Goal: Check status: Check status

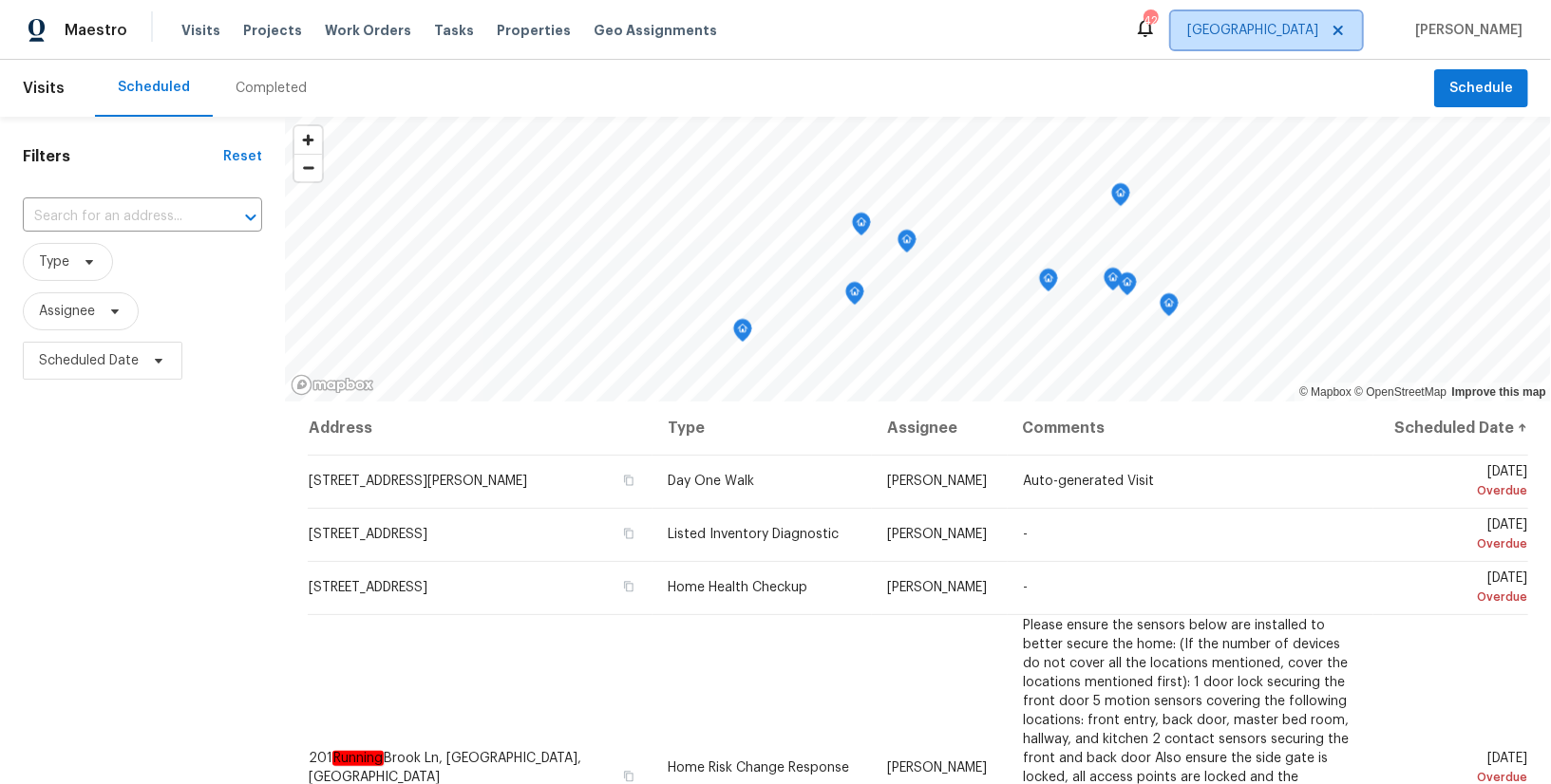
click at [1319, 34] on span "[GEOGRAPHIC_DATA]" at bounding box center [1253, 30] width 131 height 19
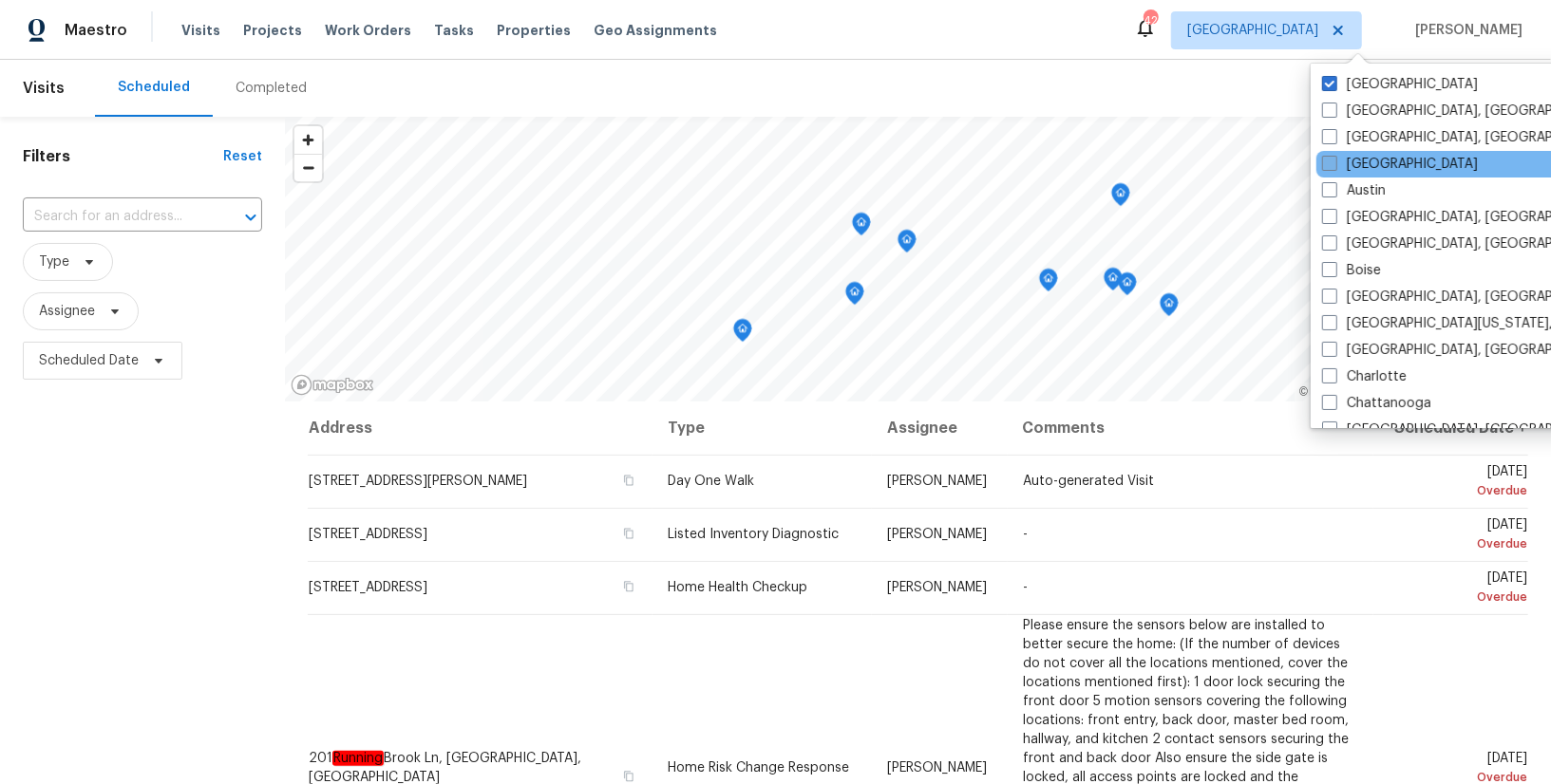
click at [1365, 164] on label "[GEOGRAPHIC_DATA]" at bounding box center [1400, 164] width 156 height 19
click at [1335, 164] on input "[GEOGRAPHIC_DATA]" at bounding box center [1329, 161] width 12 height 12
checkbox input "true"
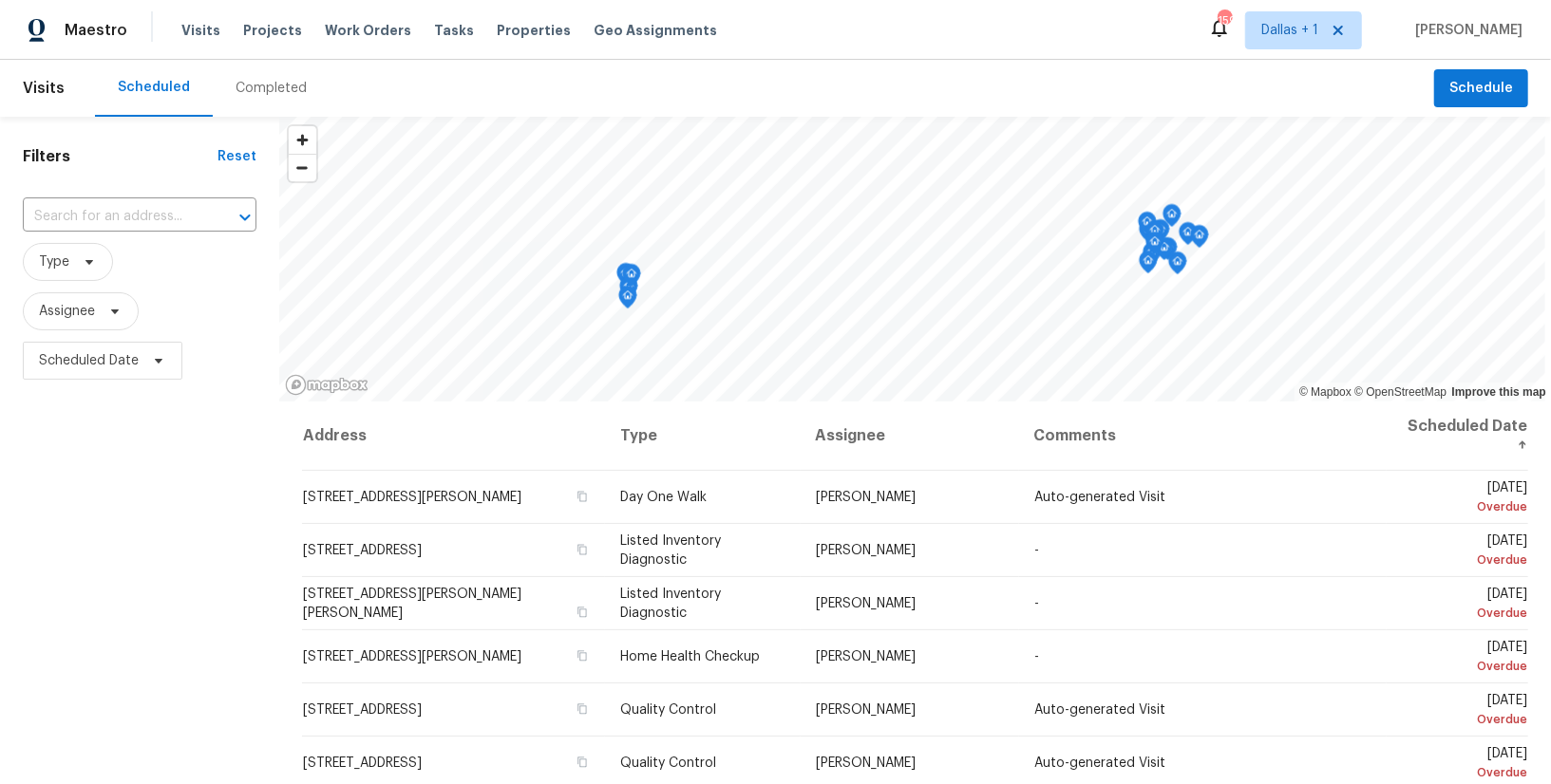
click at [256, 78] on div "Completed" at bounding box center [271, 87] width 71 height 19
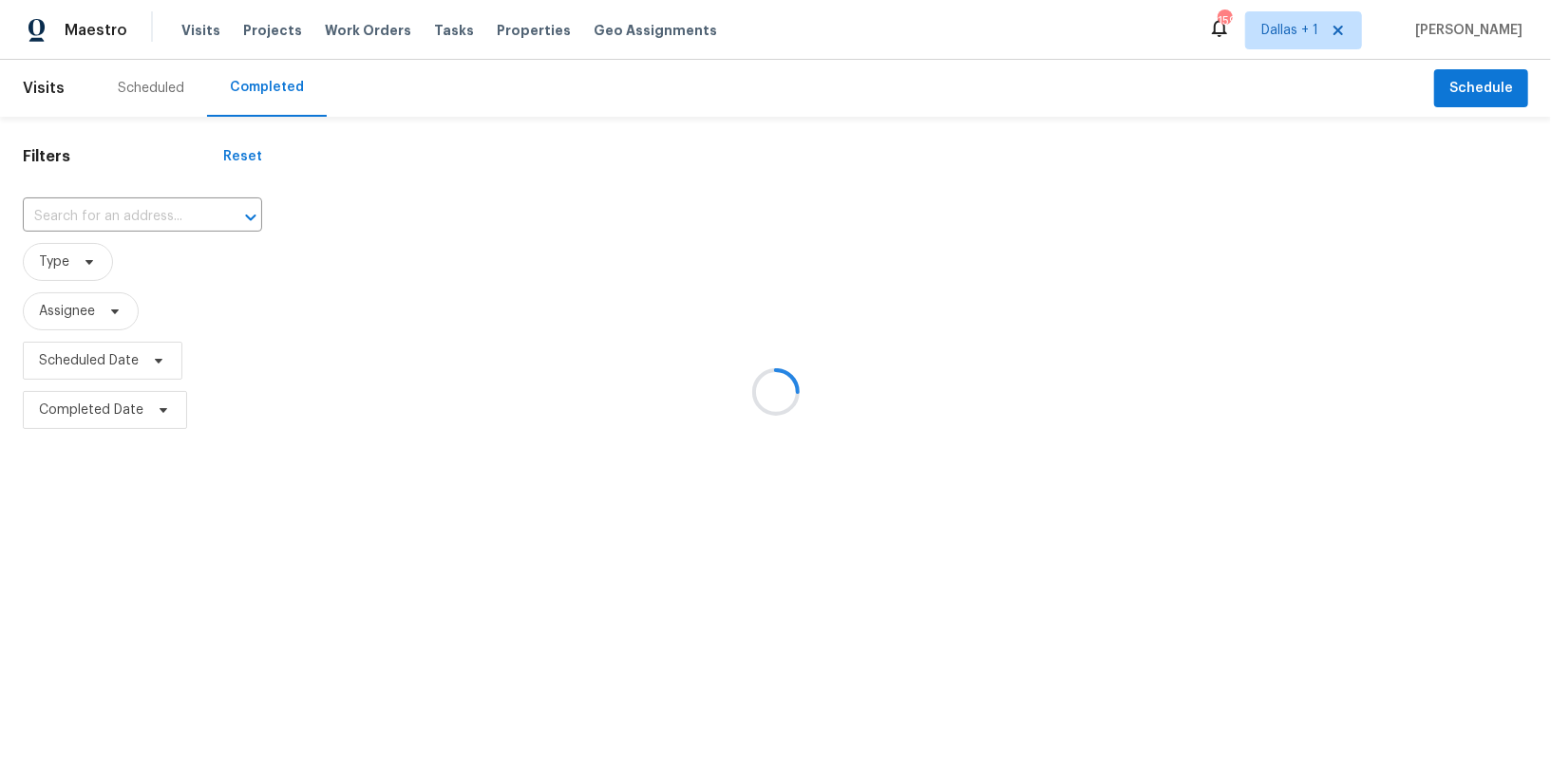
click at [105, 198] on div at bounding box center [776, 392] width 1551 height 784
click at [105, 214] on div at bounding box center [776, 392] width 1551 height 784
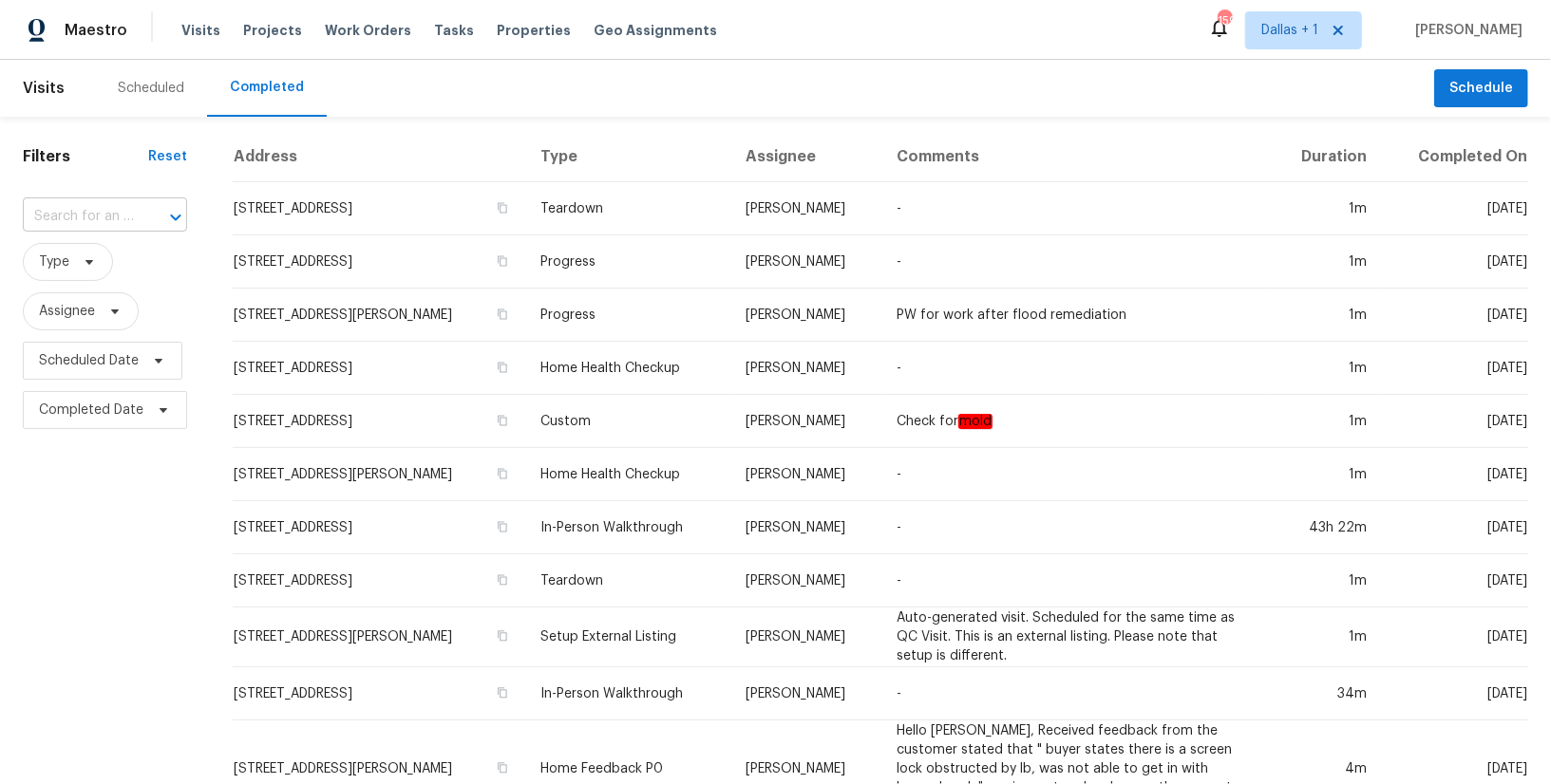
click at [56, 220] on input "text" at bounding box center [78, 217] width 111 height 30
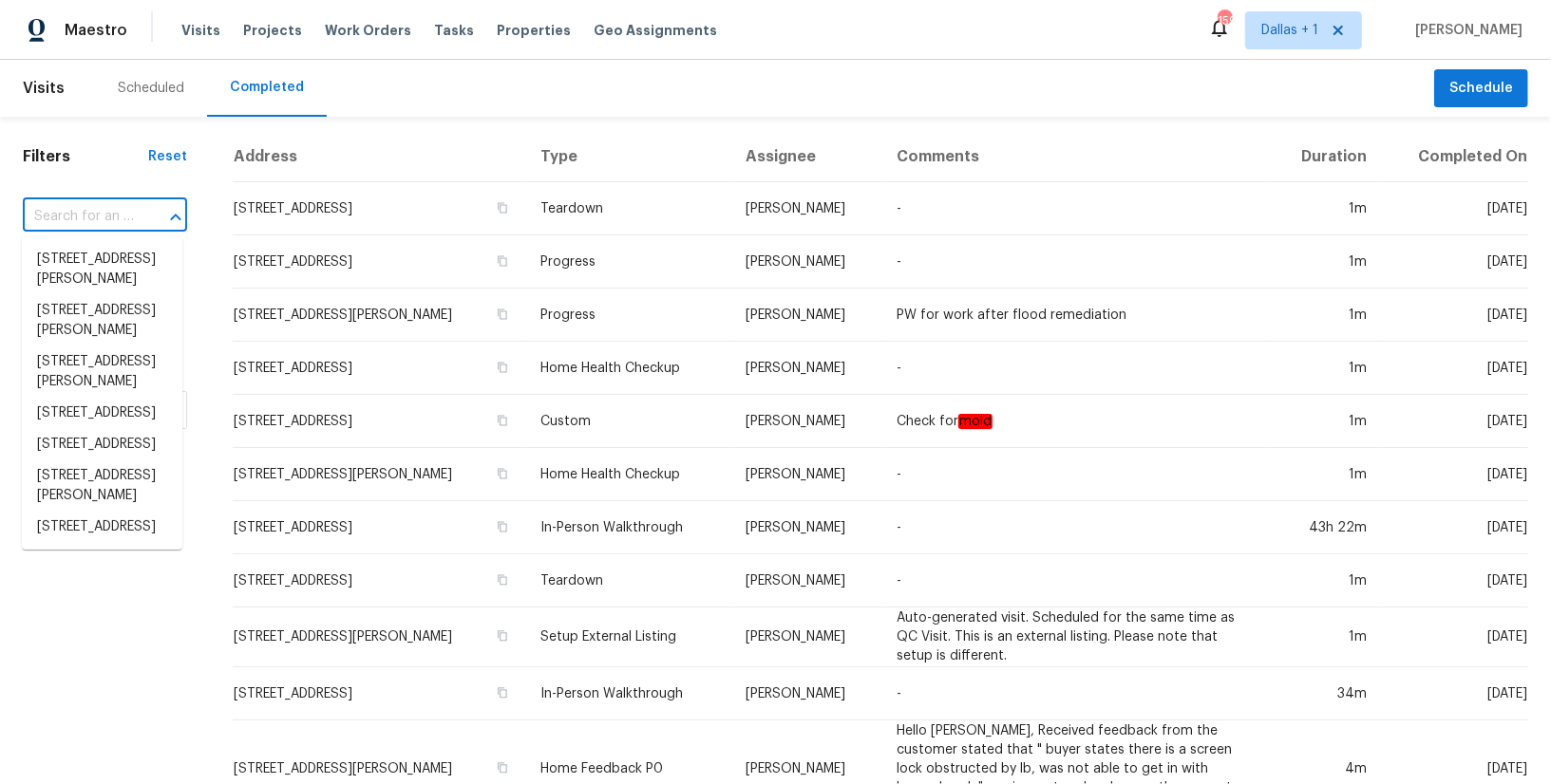
paste input "[STREET_ADDRESS]"
type input "[STREET_ADDRESS]"
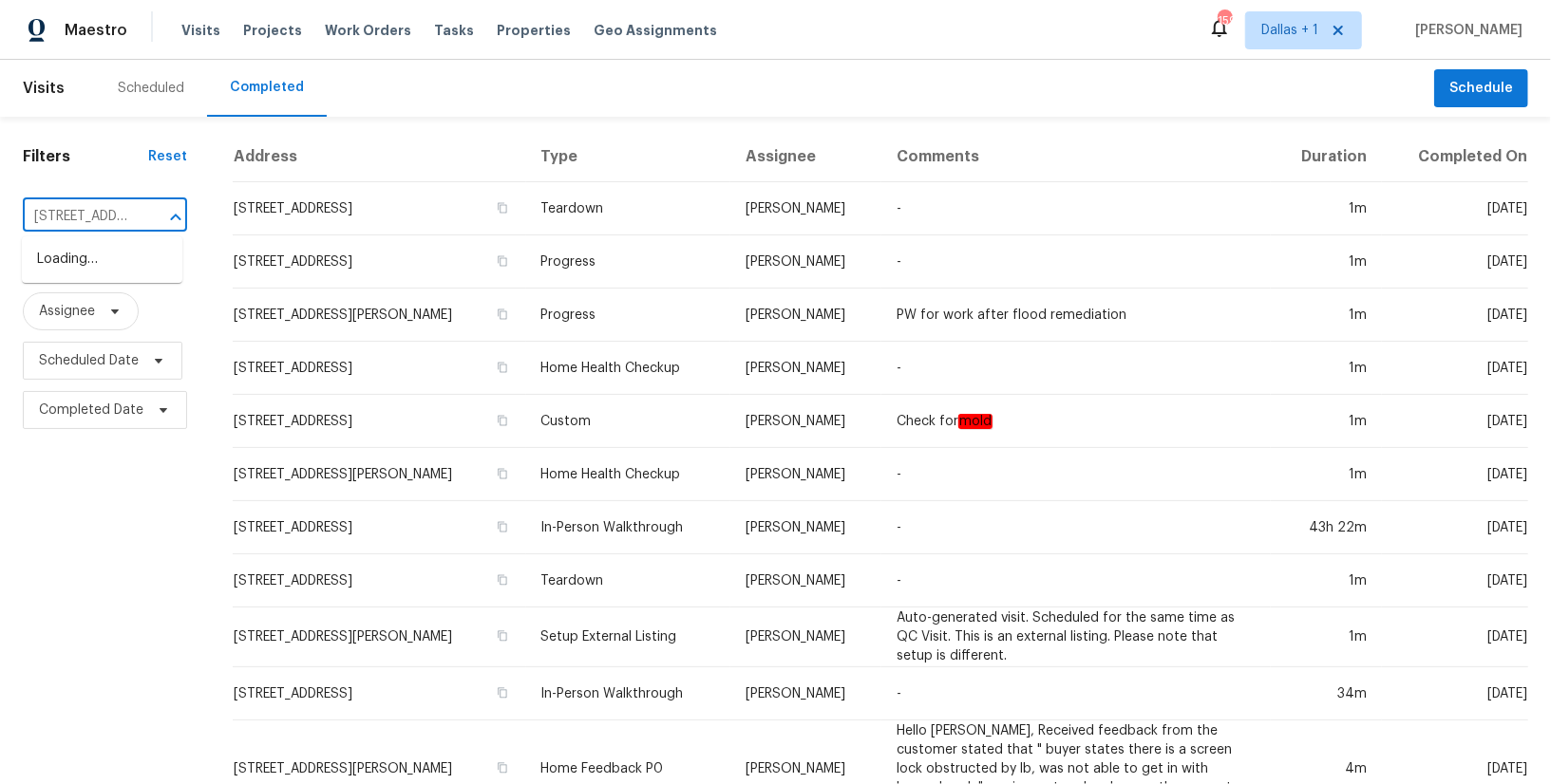
scroll to position [0, 167]
click at [90, 275] on li "[STREET_ADDRESS]" at bounding box center [102, 260] width 161 height 32
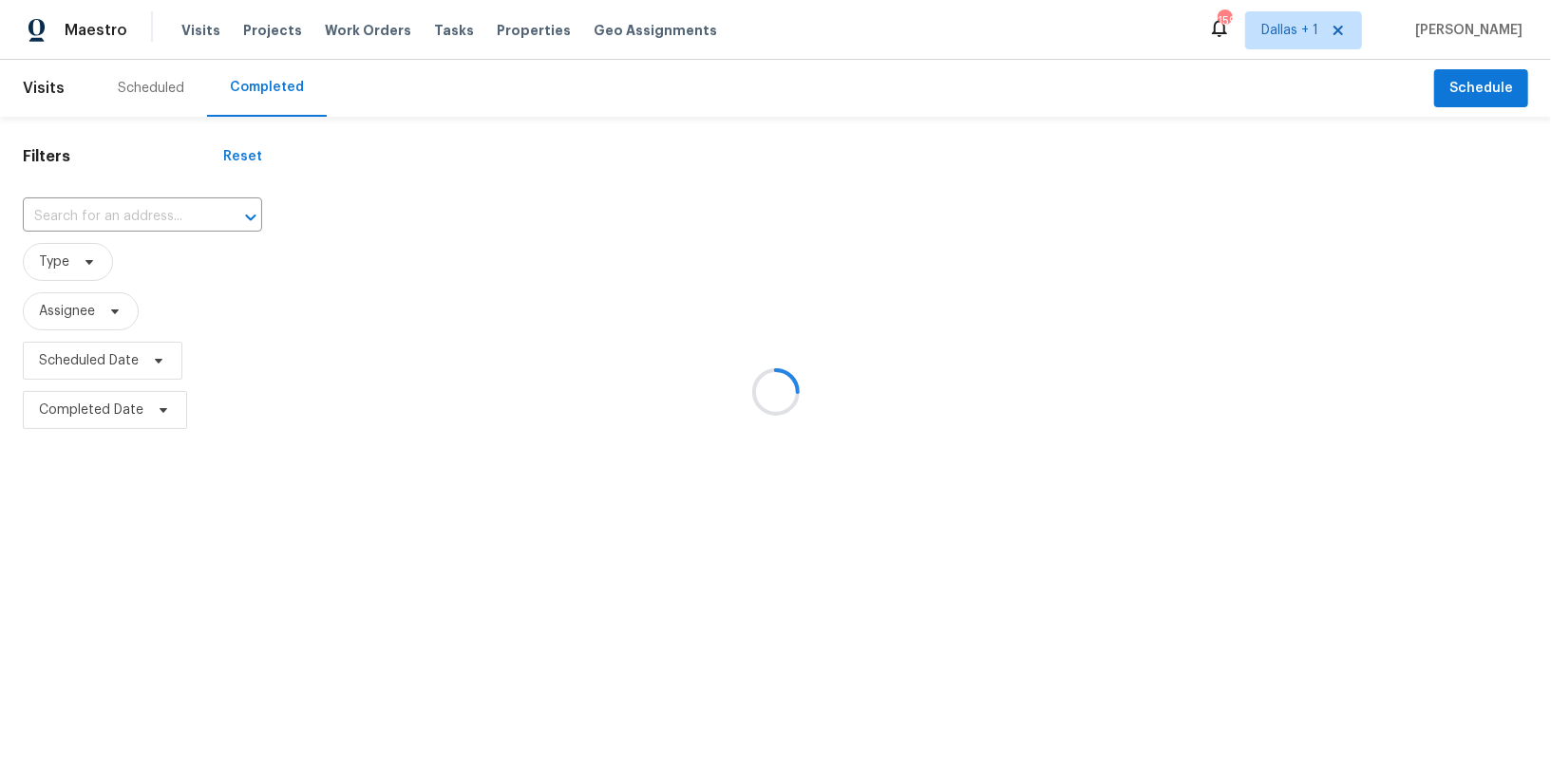
type input "[STREET_ADDRESS]"
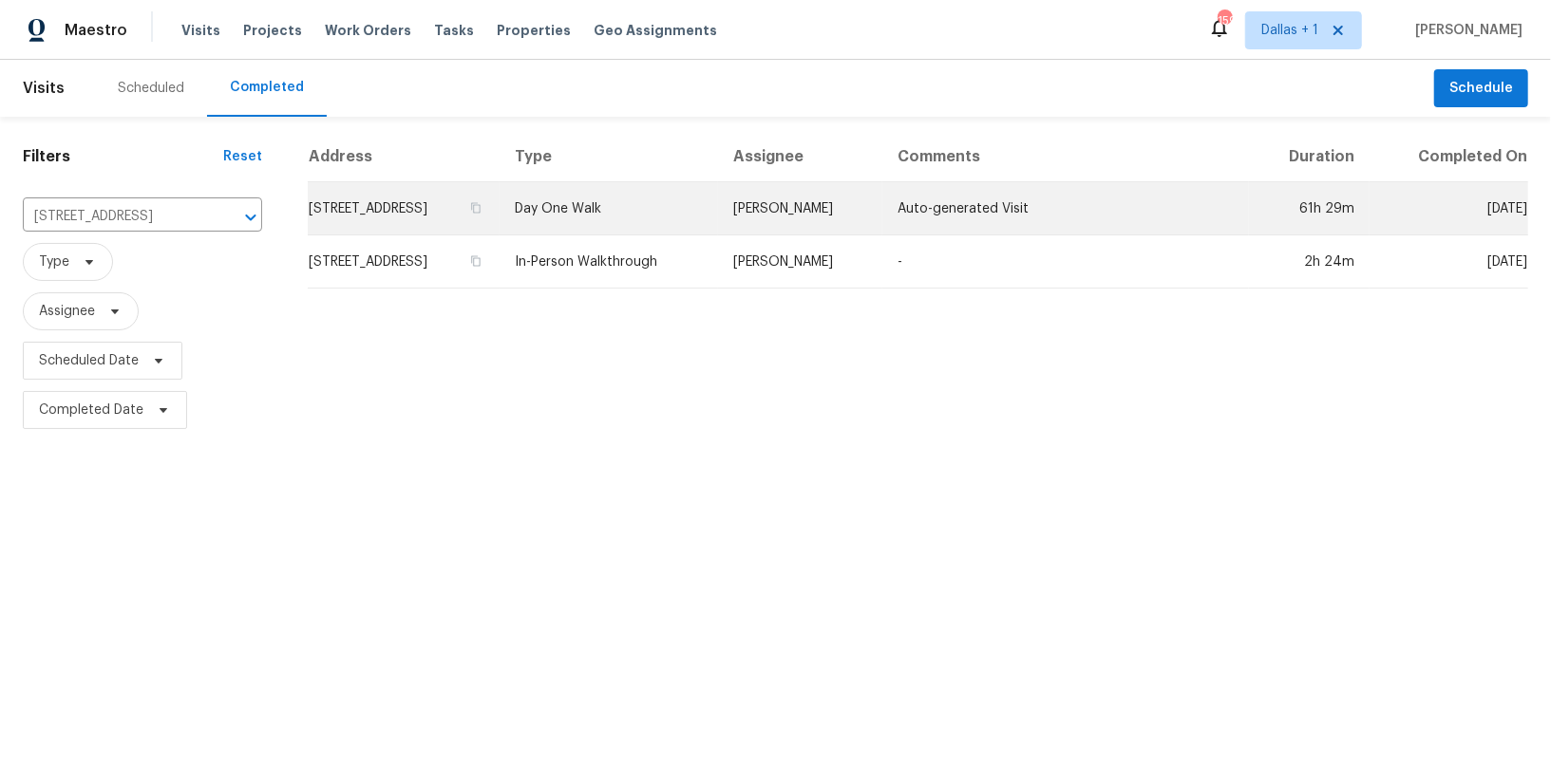
click at [693, 205] on td "Day One Walk" at bounding box center [609, 209] width 218 height 54
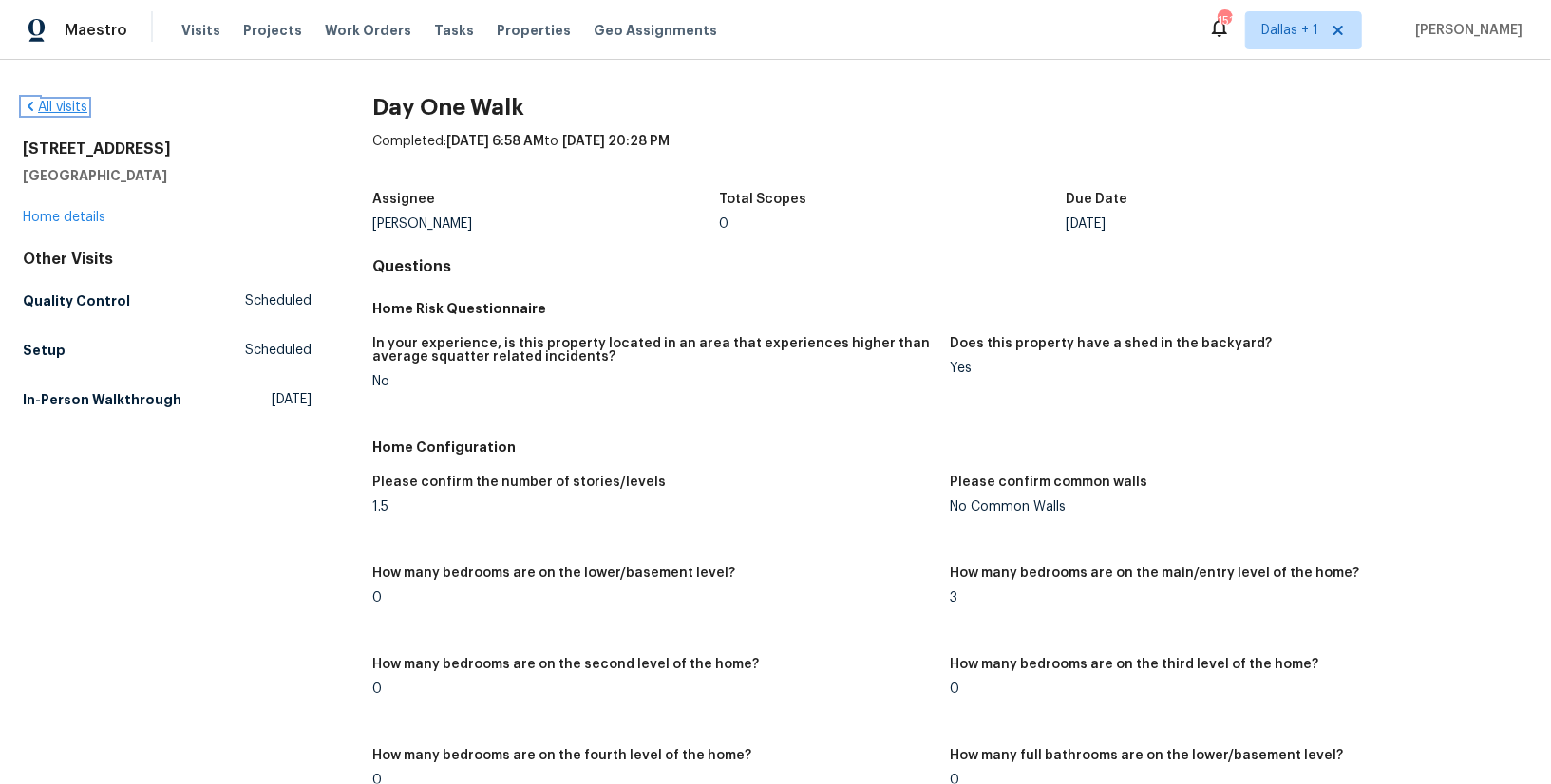
click at [30, 107] on icon at bounding box center [31, 106] width 6 height 10
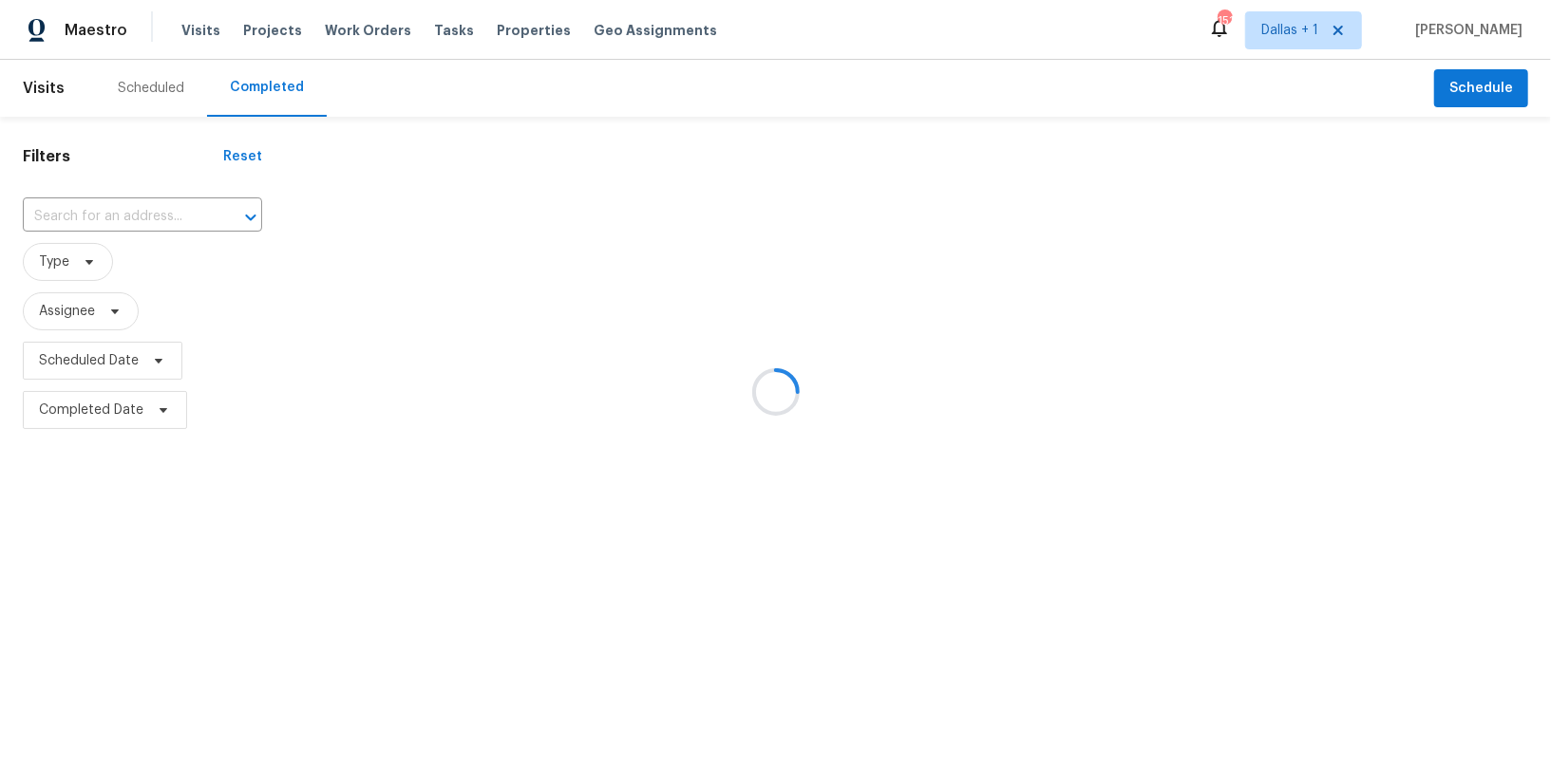
click at [144, 214] on div at bounding box center [776, 392] width 1551 height 784
click at [143, 214] on div at bounding box center [776, 392] width 1551 height 784
click at [140, 214] on div at bounding box center [776, 392] width 1551 height 784
click at [104, 206] on div at bounding box center [776, 392] width 1551 height 784
click at [97, 210] on div at bounding box center [776, 392] width 1551 height 784
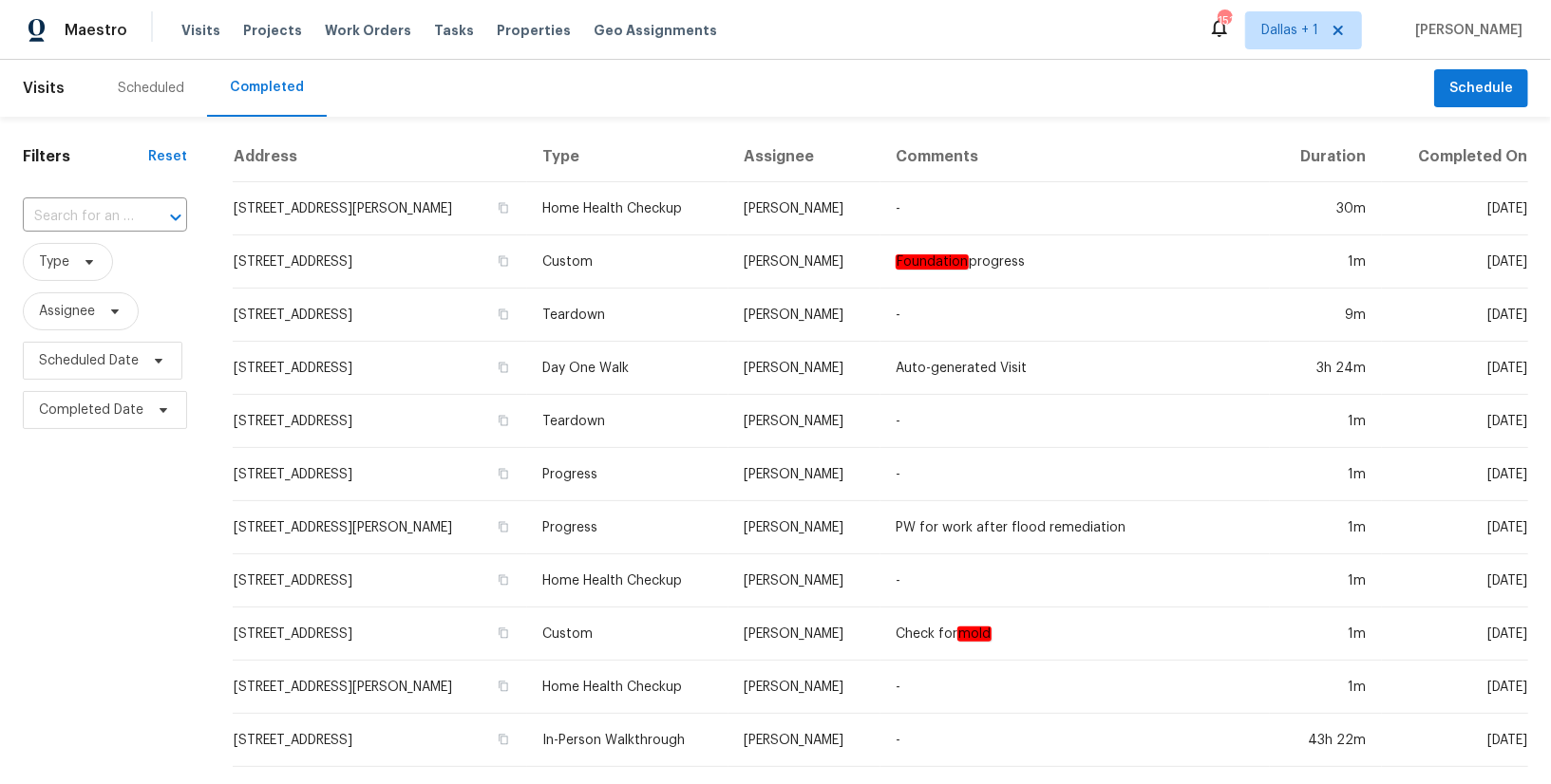
click at [97, 210] on input "text" at bounding box center [78, 217] width 111 height 30
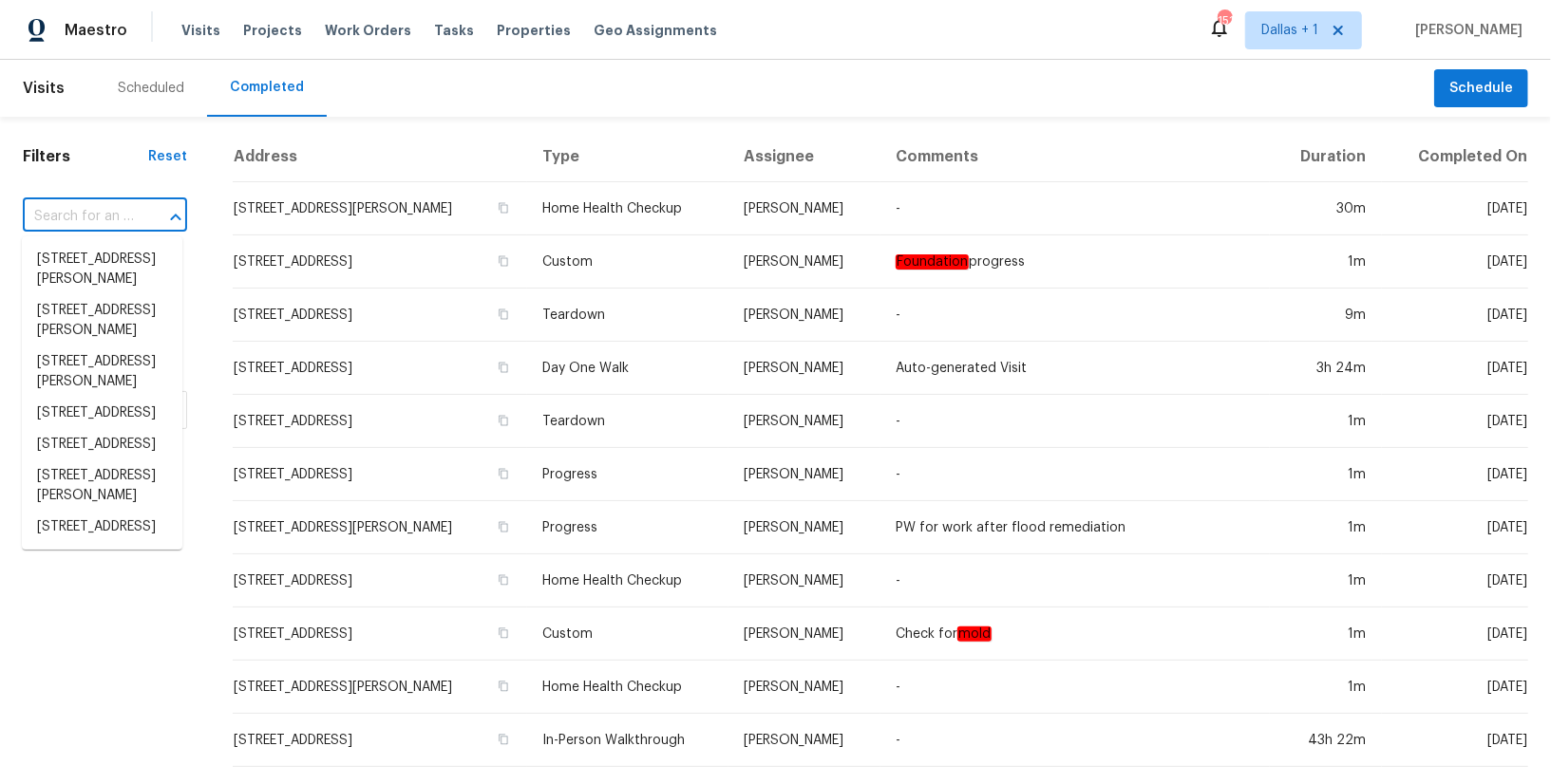
paste input "[STREET_ADDRESS][PERSON_NAME]"
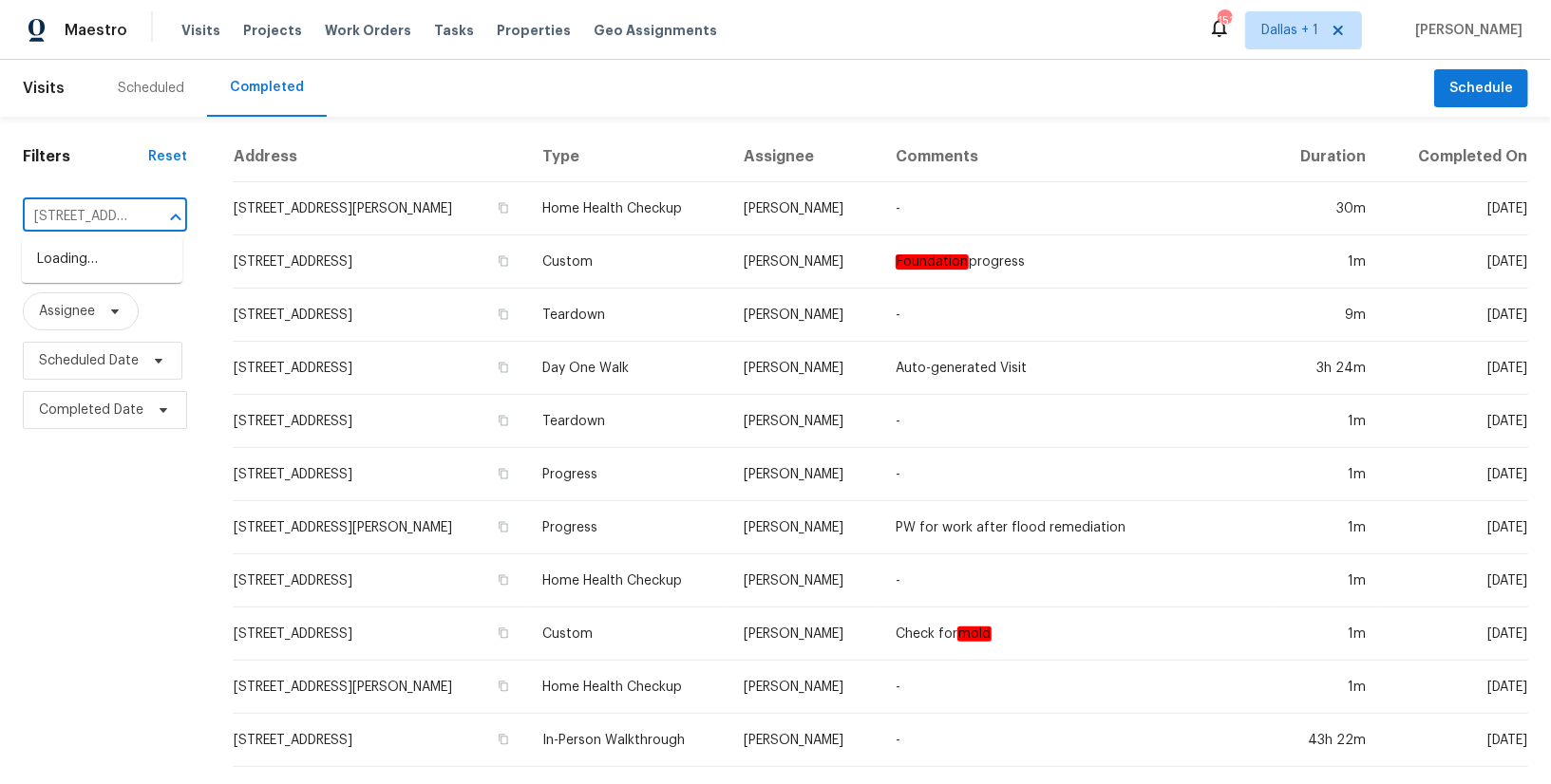
scroll to position [0, 187]
paste input "[STREET_ADDRESS][PERSON_NAME]"
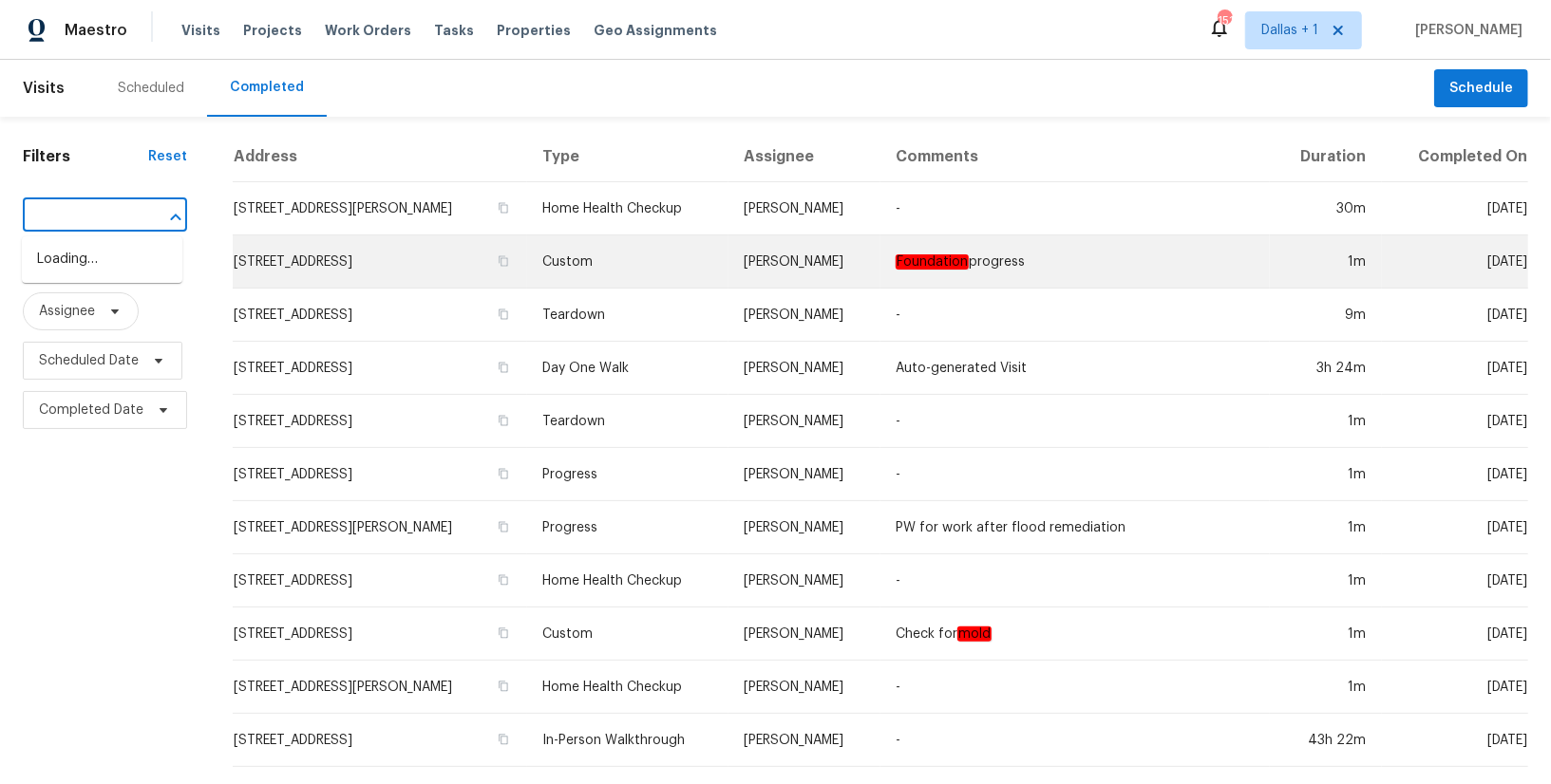
scroll to position [0, 271]
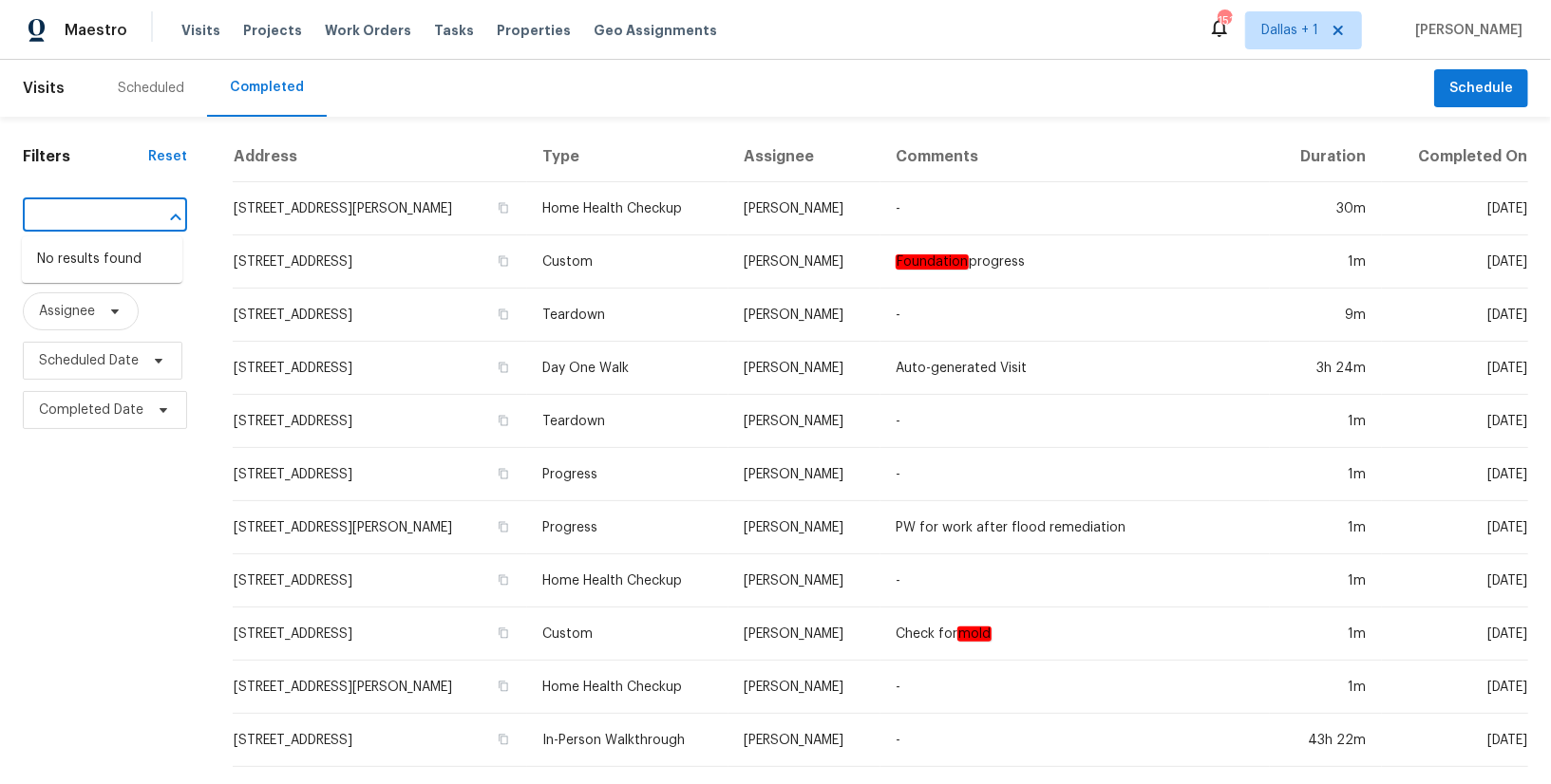
click at [99, 210] on input "[STREET_ADDRESS][PERSON_NAME] [PERSON_NAME]" at bounding box center [78, 217] width 111 height 30
paste input "text"
type input "[STREET_ADDRESS][PERSON_NAME]"
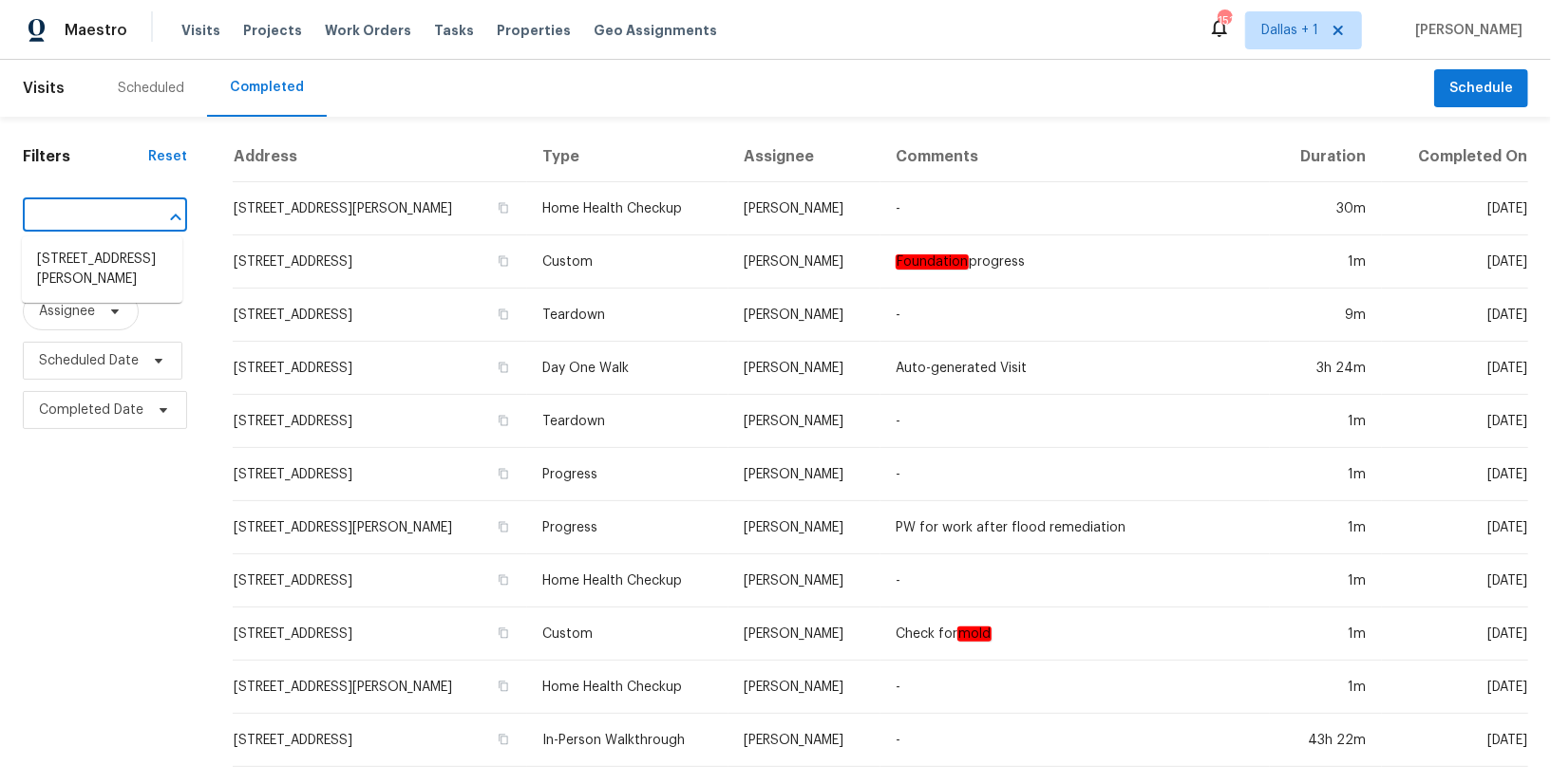
scroll to position [0, 187]
click at [104, 256] on li "[STREET_ADDRESS][PERSON_NAME]" at bounding box center [102, 270] width 161 height 52
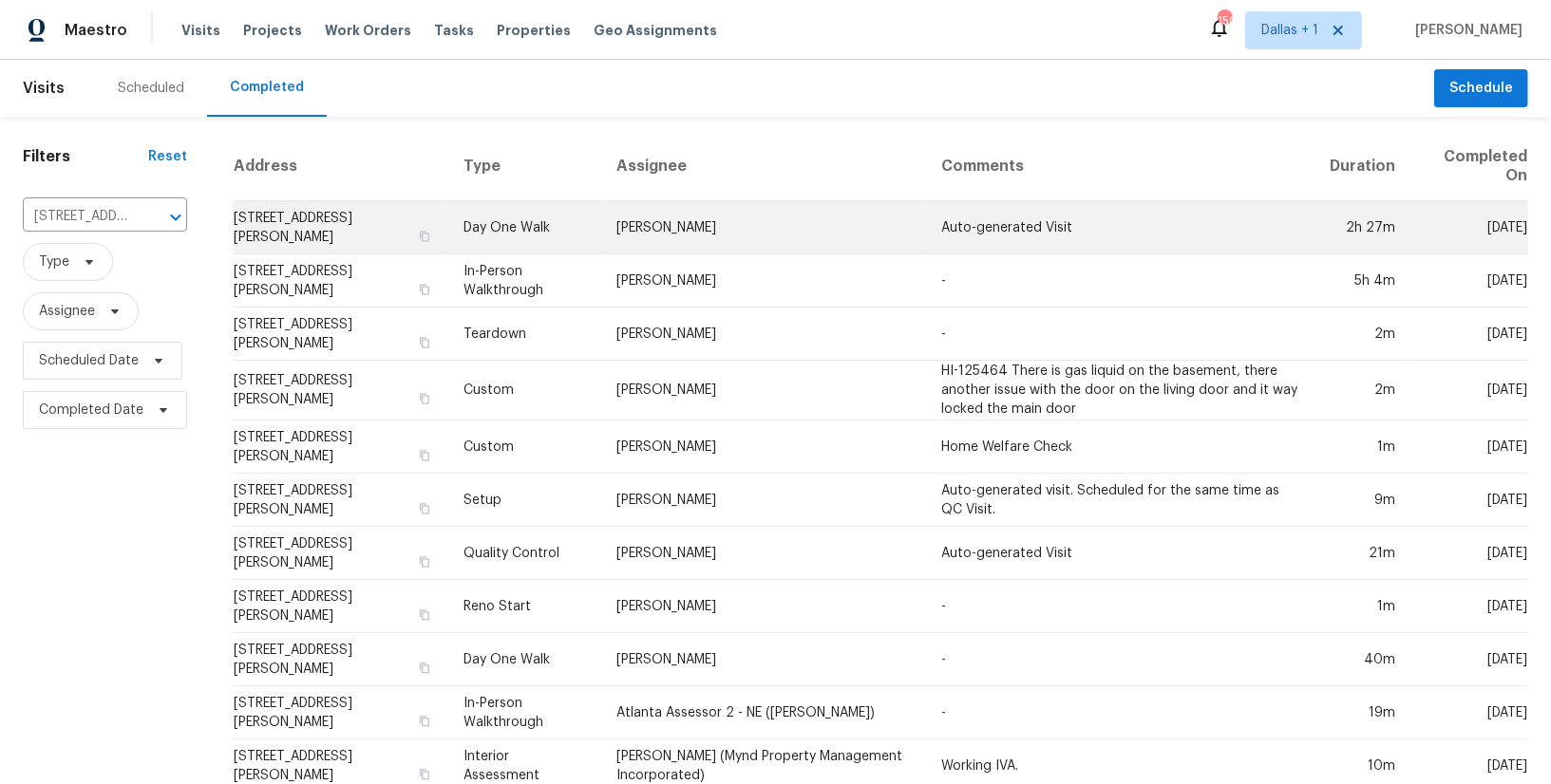
click at [535, 218] on td "Day One Walk" at bounding box center [525, 228] width 153 height 54
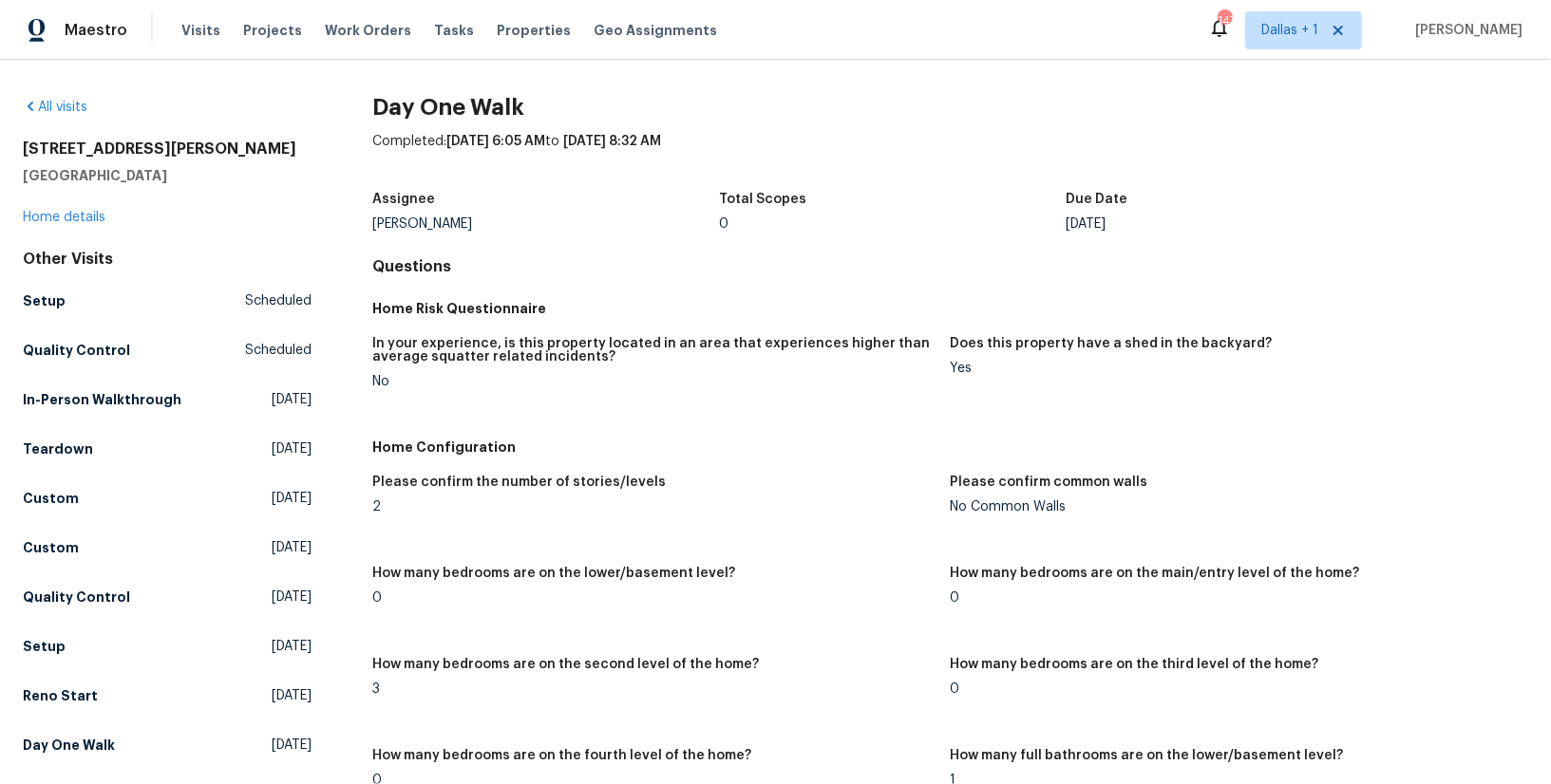
click at [1361, 90] on div "All visits [STREET_ADDRESS][PERSON_NAME] Home details Other Visits Setup Schedu…" at bounding box center [776, 422] width 1551 height 724
